Goal: Information Seeking & Learning: Learn about a topic

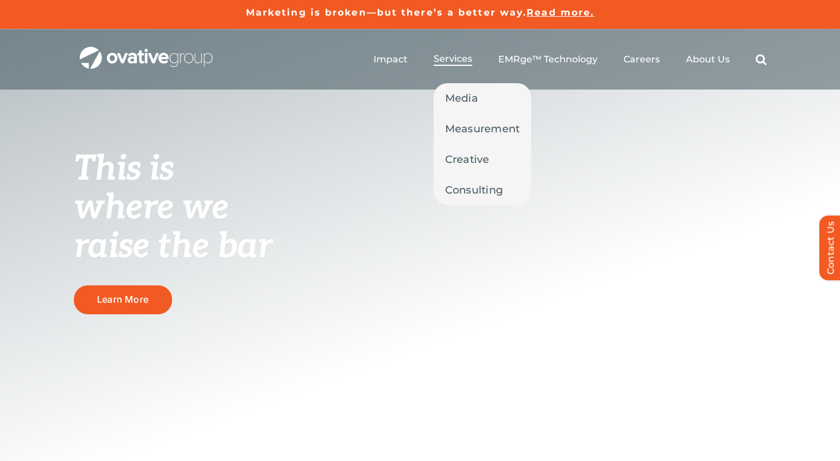
click at [461, 54] on span "Services" at bounding box center [453, 59] width 39 height 12
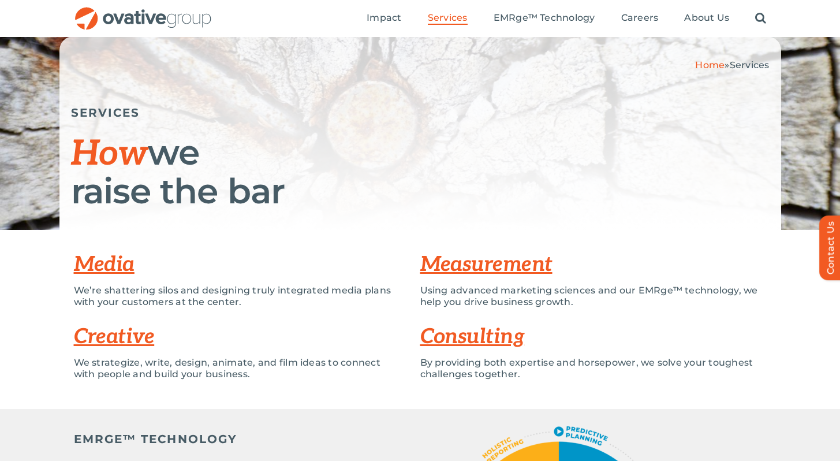
scroll to position [80, 0]
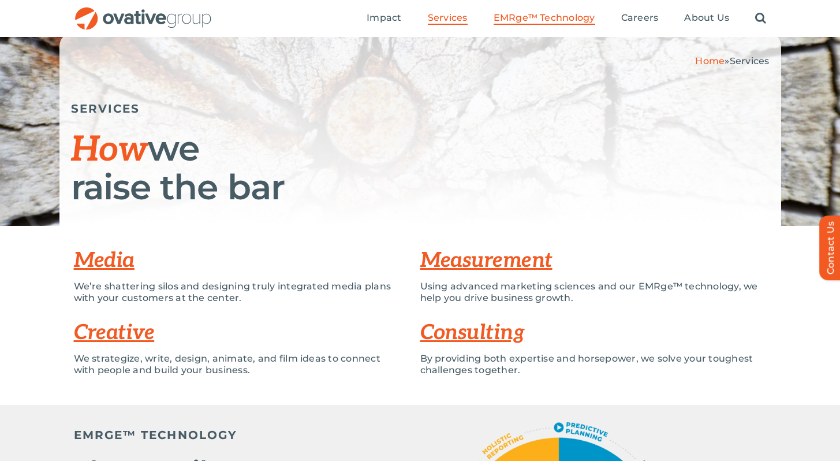
click at [538, 17] on span "EMRge™ Technology" at bounding box center [545, 18] width 102 height 12
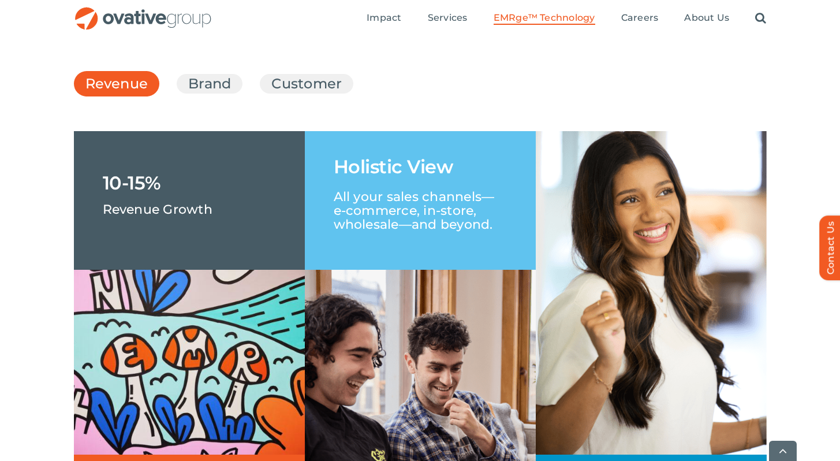
scroll to position [1718, 0]
click at [247, 99] on ul "Revenue Brand Customer" at bounding box center [420, 83] width 693 height 31
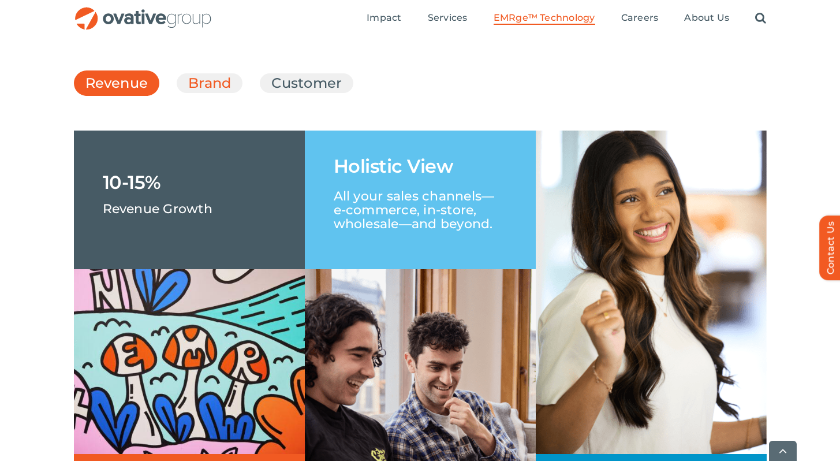
click at [226, 93] on link "Brand" at bounding box center [209, 83] width 43 height 20
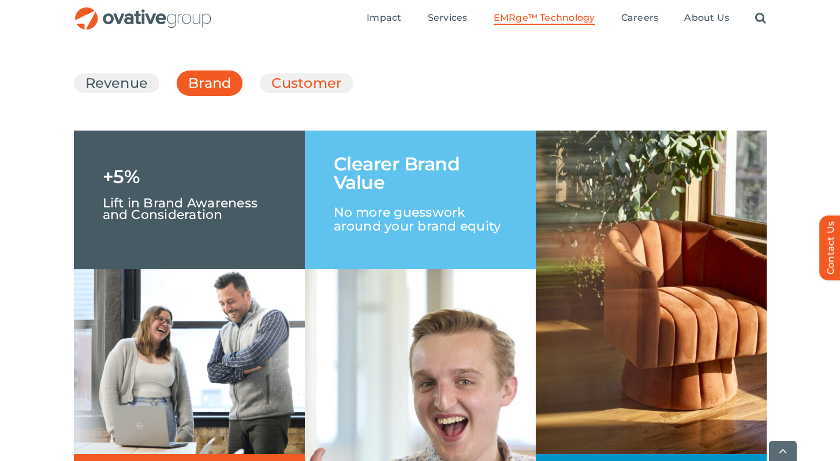
click at [296, 93] on link "Customer" at bounding box center [306, 83] width 70 height 20
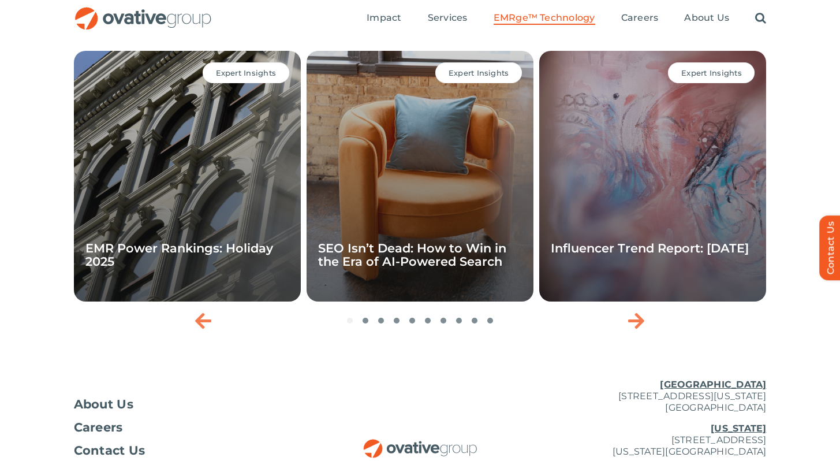
scroll to position [3792, 0]
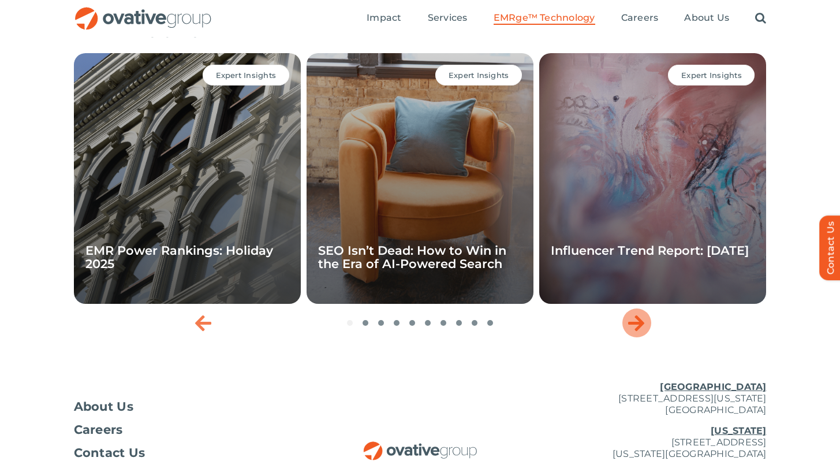
click at [635, 332] on icon "Next slide" at bounding box center [636, 323] width 16 height 18
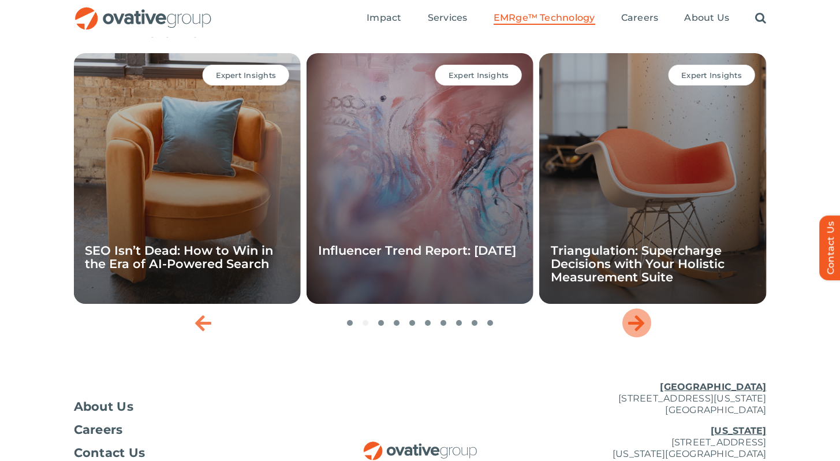
click at [635, 332] on icon "Next slide" at bounding box center [636, 323] width 16 height 18
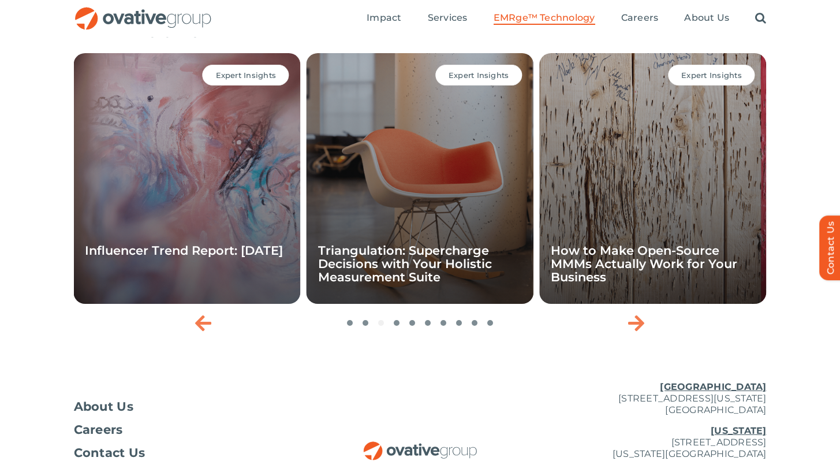
click at [136, 24] on img "OG_Full_horizontal_RGB" at bounding box center [143, 19] width 139 height 24
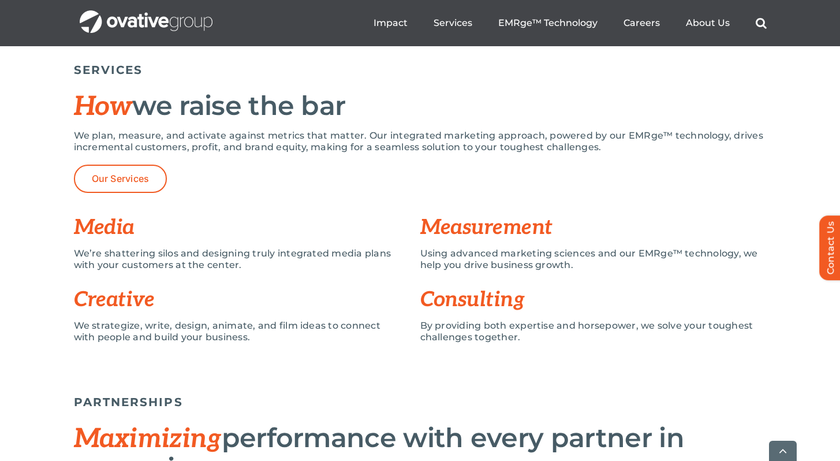
scroll to position [812, 0]
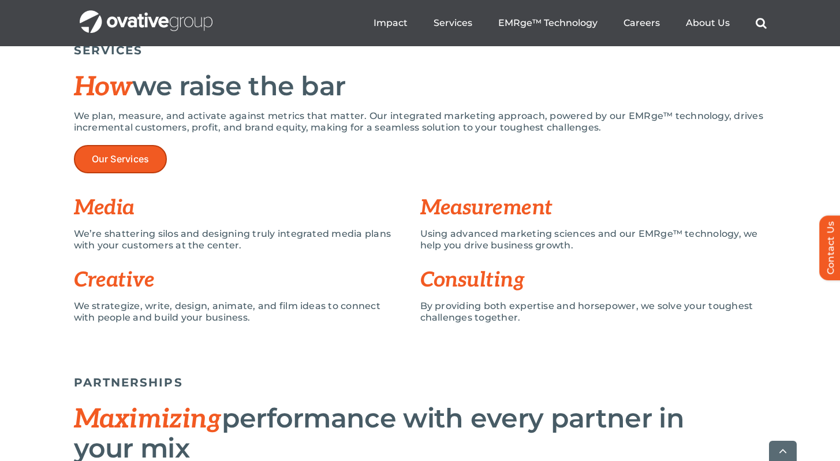
click at [143, 169] on link "Our Services" at bounding box center [121, 159] width 94 height 28
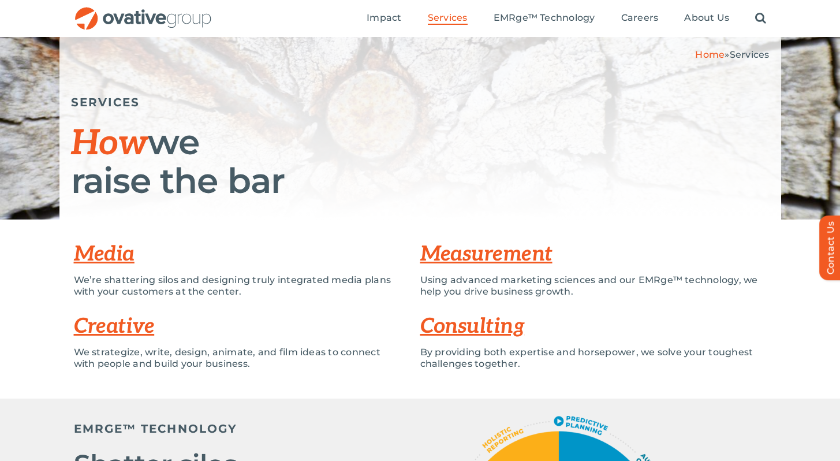
scroll to position [94, 0]
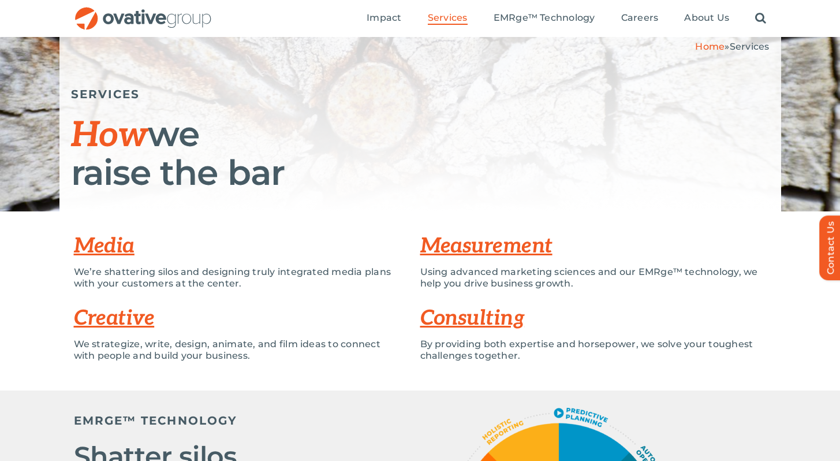
click at [127, 245] on link "Media" at bounding box center [104, 245] width 61 height 25
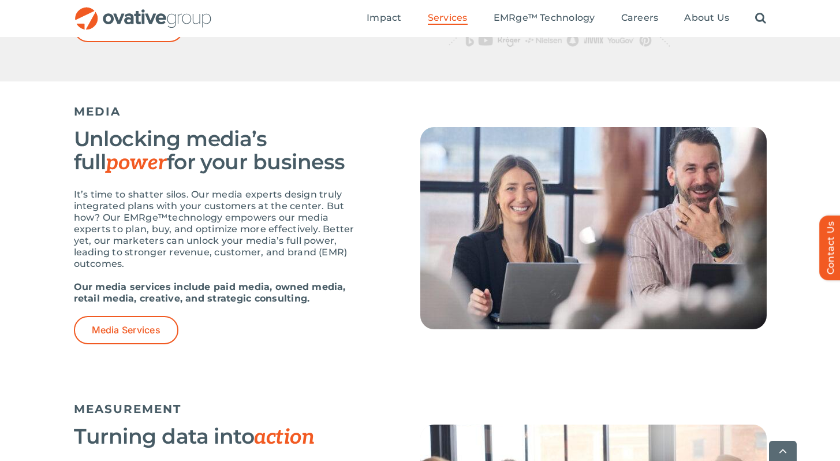
scroll to position [687, 0]
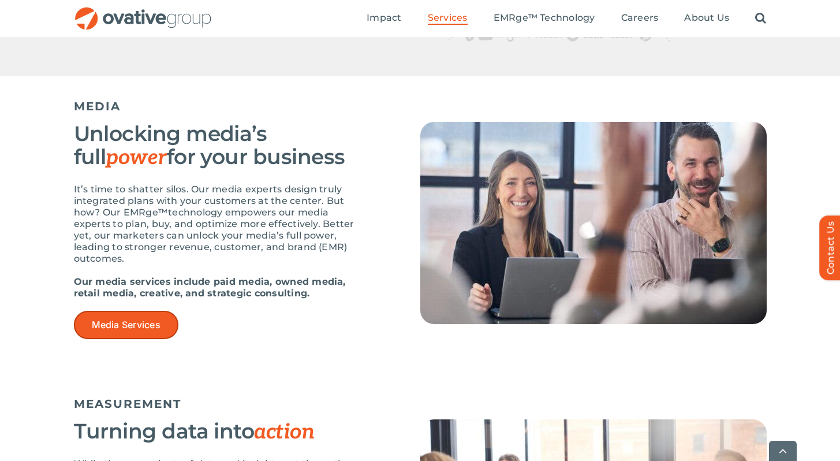
click at [146, 328] on span "Media Services" at bounding box center [126, 324] width 69 height 11
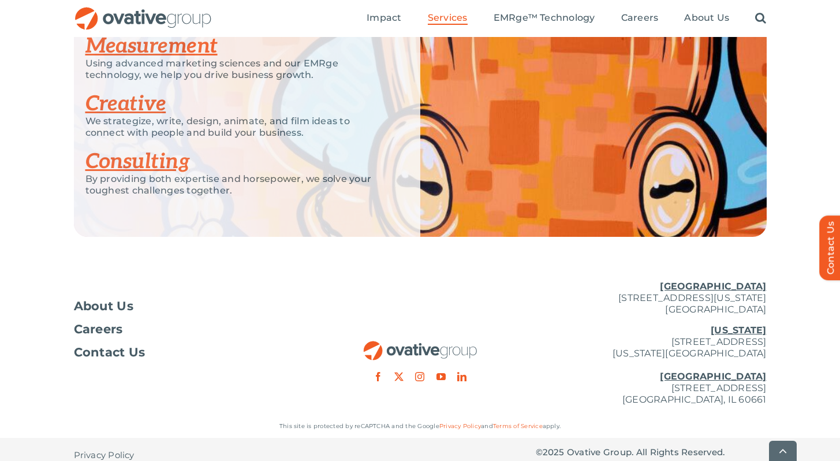
scroll to position [2572, 0]
click at [169, 157] on link "Consulting" at bounding box center [137, 160] width 105 height 25
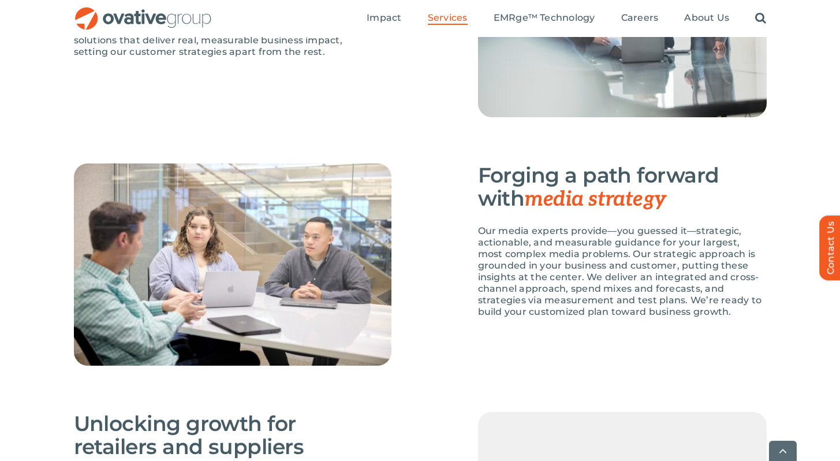
scroll to position [1055, 0]
